Goal: Check status

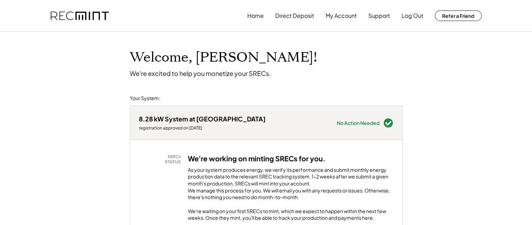
click at [293, 15] on button "Direct Deposit" at bounding box center [294, 16] width 39 height 14
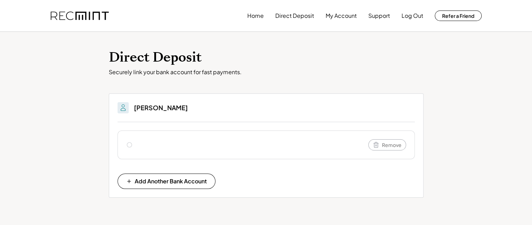
drag, startPoint x: 252, startPoint y: 16, endPoint x: 197, endPoint y: 21, distance: 54.3
click at [197, 21] on div "Home Direct Deposit My Account Support Log Out Refer a Friend" at bounding box center [265, 15] width 447 height 31
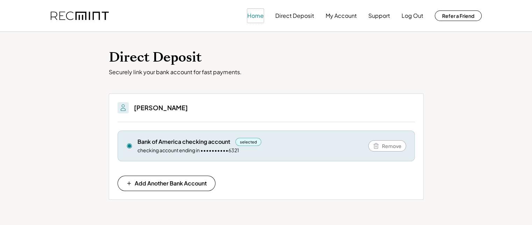
click at [254, 15] on button "Home" at bounding box center [255, 16] width 16 height 14
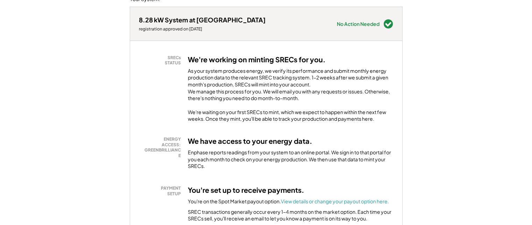
scroll to position [98, 0]
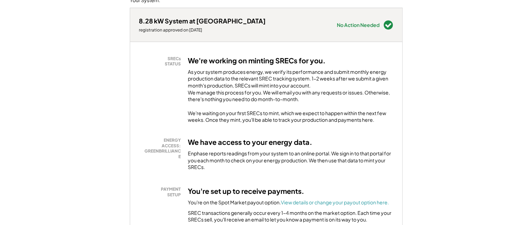
click at [337, 159] on div "Enphase reports readings from your system to an online portal. We sign in to th…" at bounding box center [290, 160] width 205 height 21
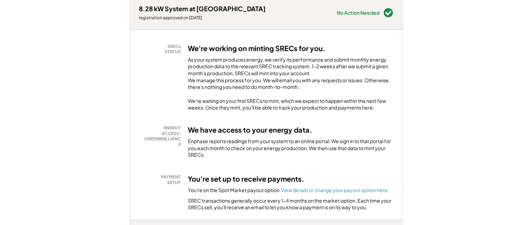
scroll to position [112, 0]
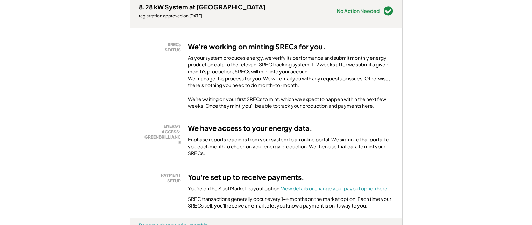
click at [339, 191] on font "View details or change your payout option here." at bounding box center [335, 188] width 108 height 6
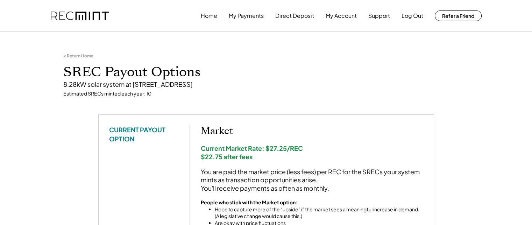
click at [339, 193] on div "Market Current Market Rate: $27.25/REC $22.75 after fees You are paid the marke…" at bounding box center [312, 179] width 222 height 108
click at [213, 14] on button "Home" at bounding box center [209, 16] width 16 height 14
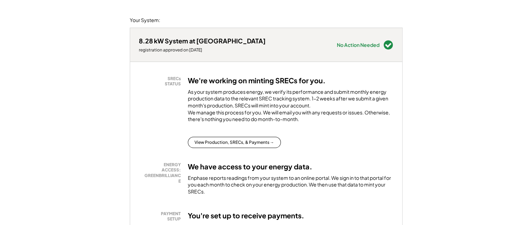
scroll to position [84, 0]
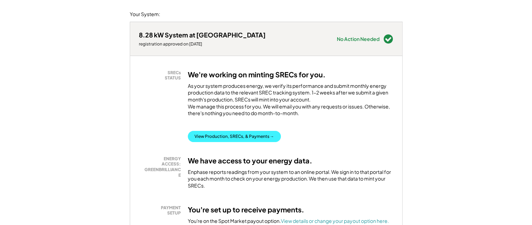
click at [217, 141] on button "View Production, SRECs, & Payments →" at bounding box center [234, 136] width 93 height 11
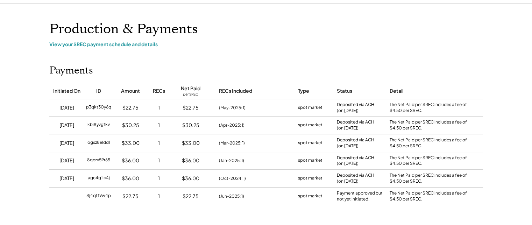
scroll to position [28, 0]
click at [248, 65] on div "Payments Initiated On ID Amount RECs Net Paid per SREC RECs Included Type Statu…" at bounding box center [265, 135] width 447 height 140
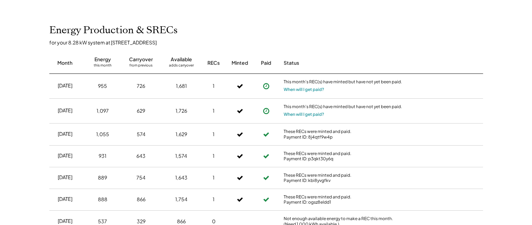
scroll to position [238, 0]
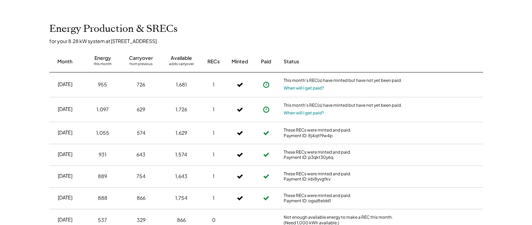
click at [290, 38] on div "for your 8.28 kW system at 15140 Santander Dr" at bounding box center [269, 41] width 440 height 6
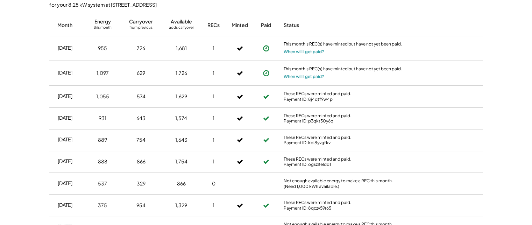
scroll to position [218, 0]
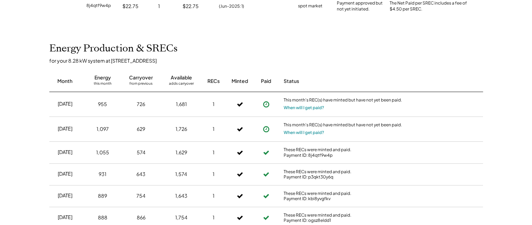
click at [32, 107] on div "Home My Payments Direct Deposit My Account Support Log Out Refer a Friend Produ…" at bounding box center [266, 151] width 532 height 738
